Goal: Check status: Check status

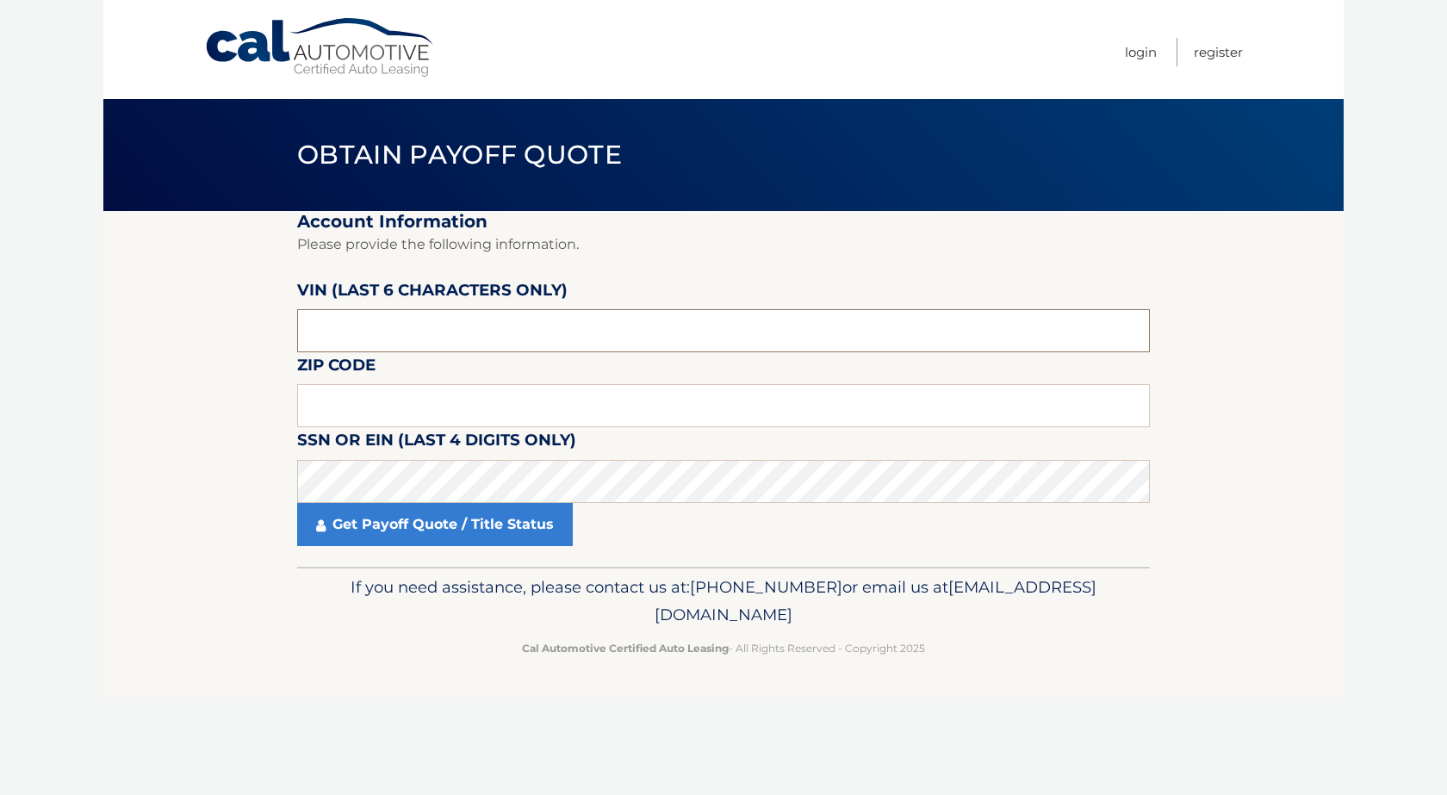
click at [450, 339] on input "text" at bounding box center [723, 330] width 853 height 43
type input "615375"
click at [482, 398] on input "text" at bounding box center [723, 405] width 853 height 43
type input "10314"
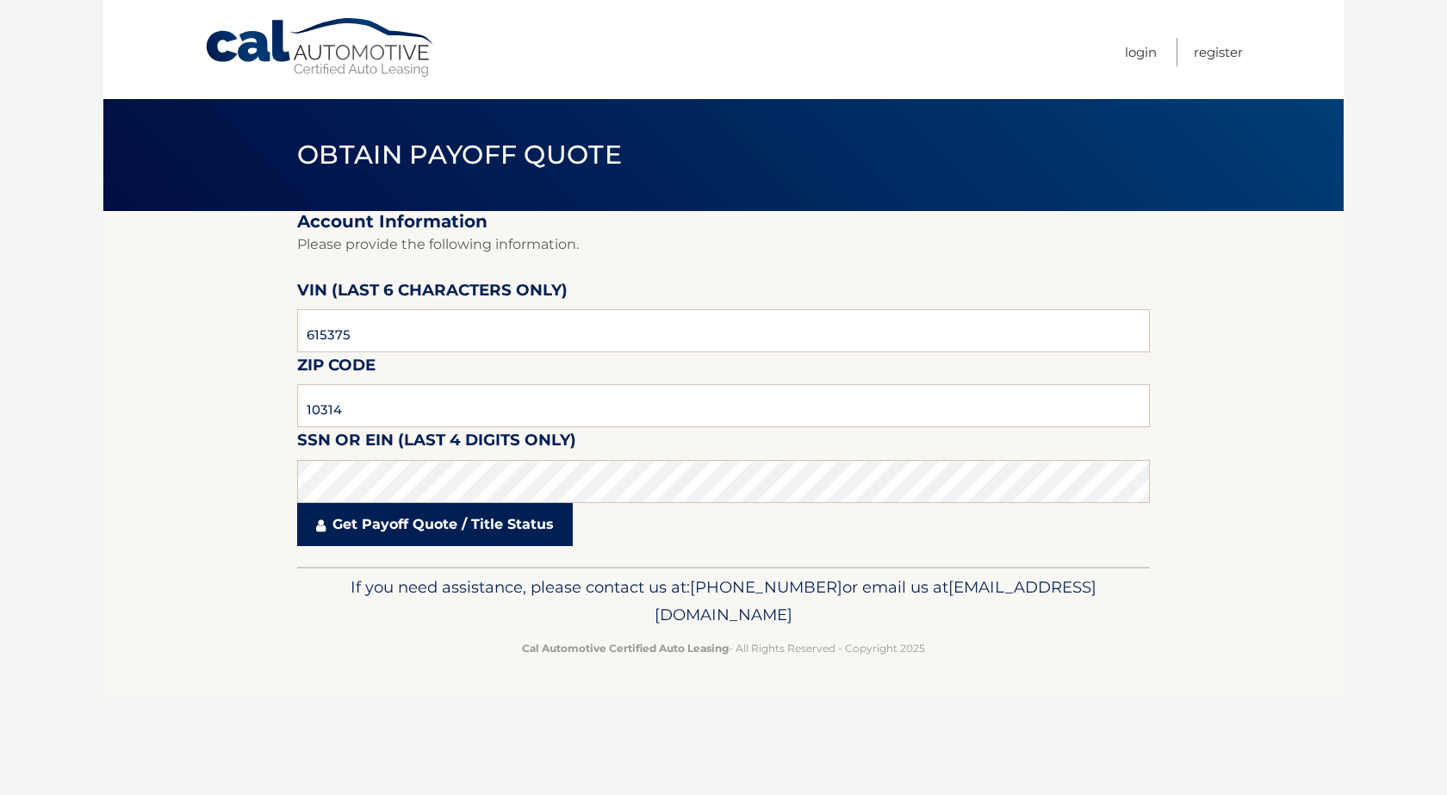
click at [364, 530] on link "Get Payoff Quote / Title Status" at bounding box center [435, 524] width 276 height 43
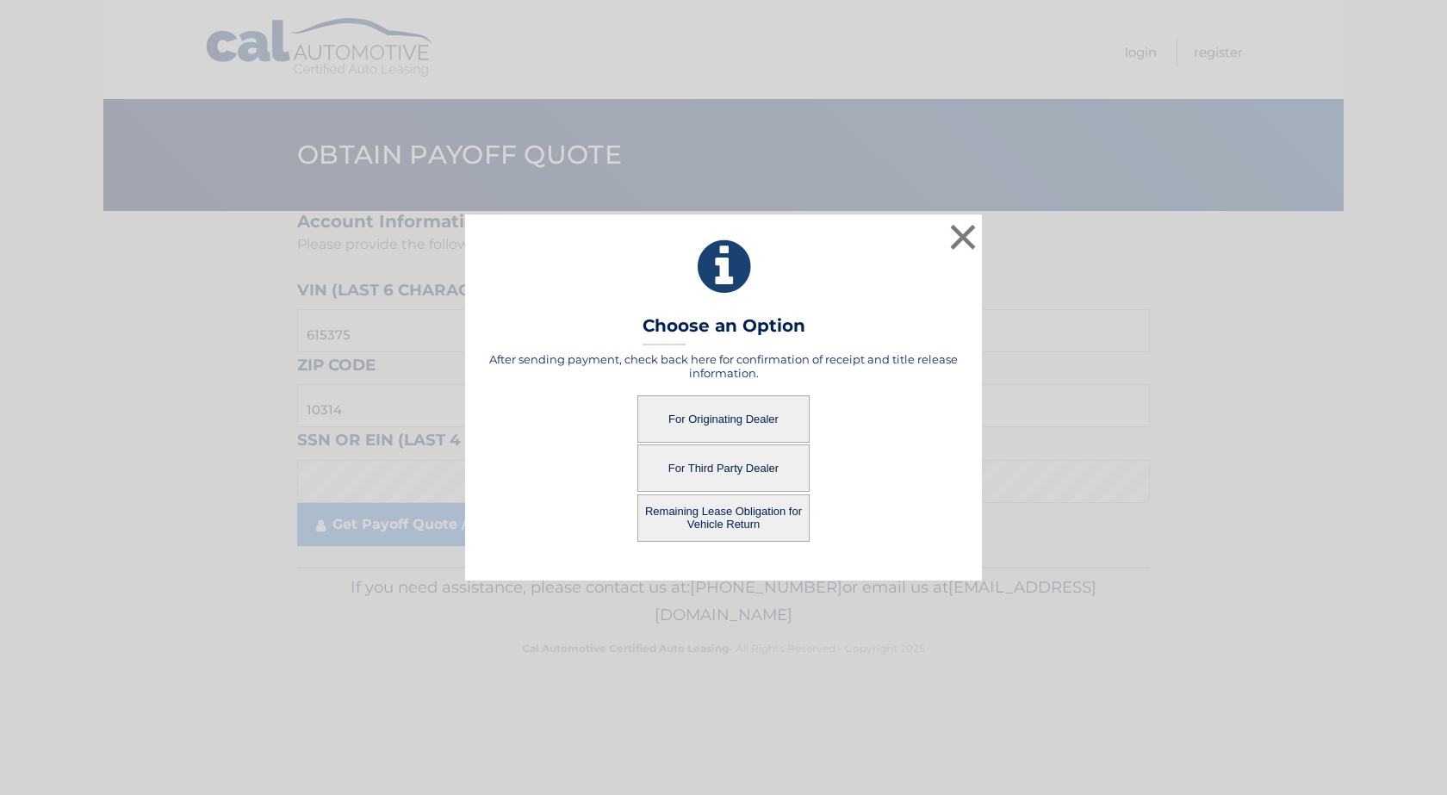
click at [708, 420] on button "For Originating Dealer" at bounding box center [723, 418] width 172 height 47
click at [725, 415] on button "For Originating Dealer" at bounding box center [723, 418] width 172 height 47
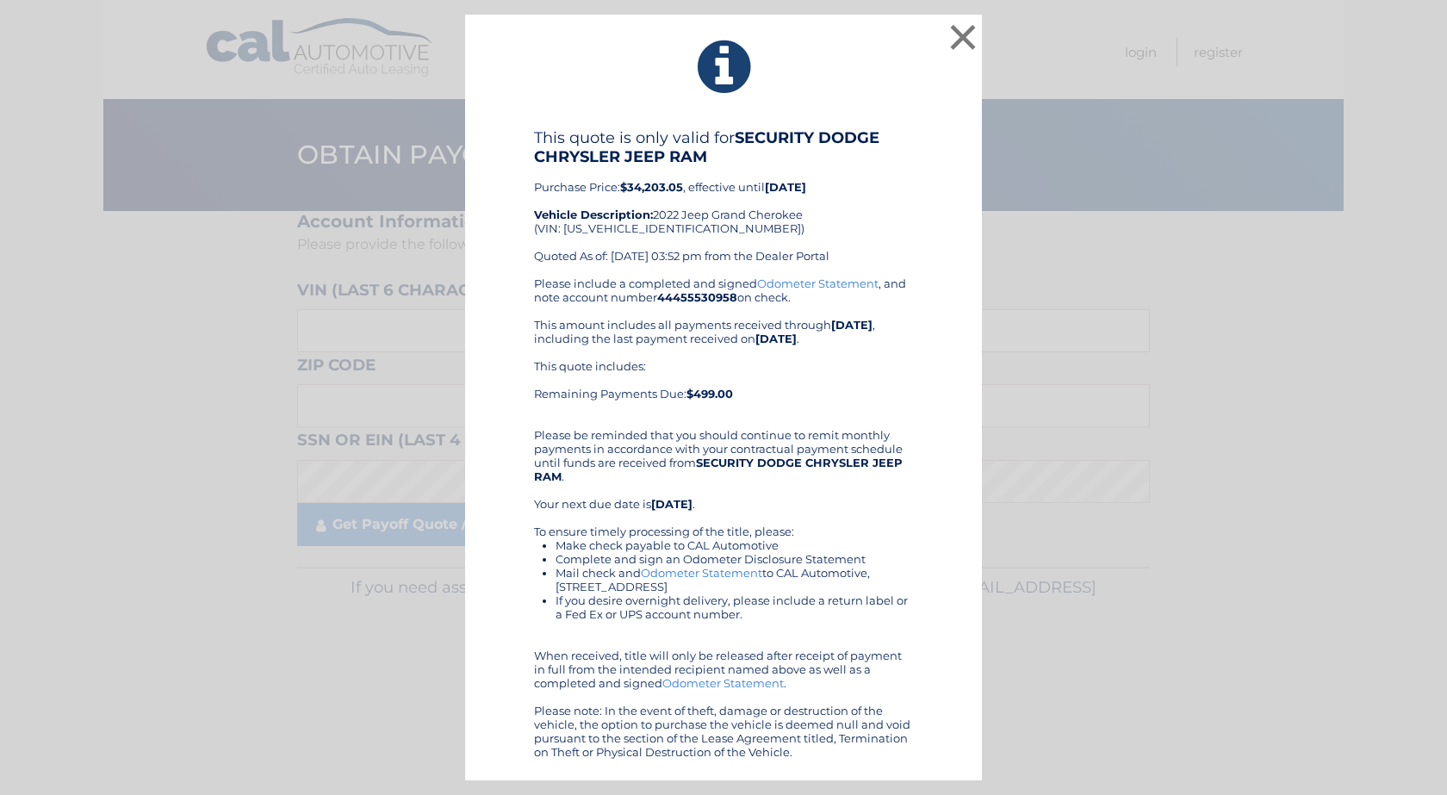
drag, startPoint x: 931, startPoint y: 355, endPoint x: 927, endPoint y: 364, distance: 9.6
click at [959, 36] on button "×" at bounding box center [963, 37] width 34 height 34
